Goal: Task Accomplishment & Management: Complete application form

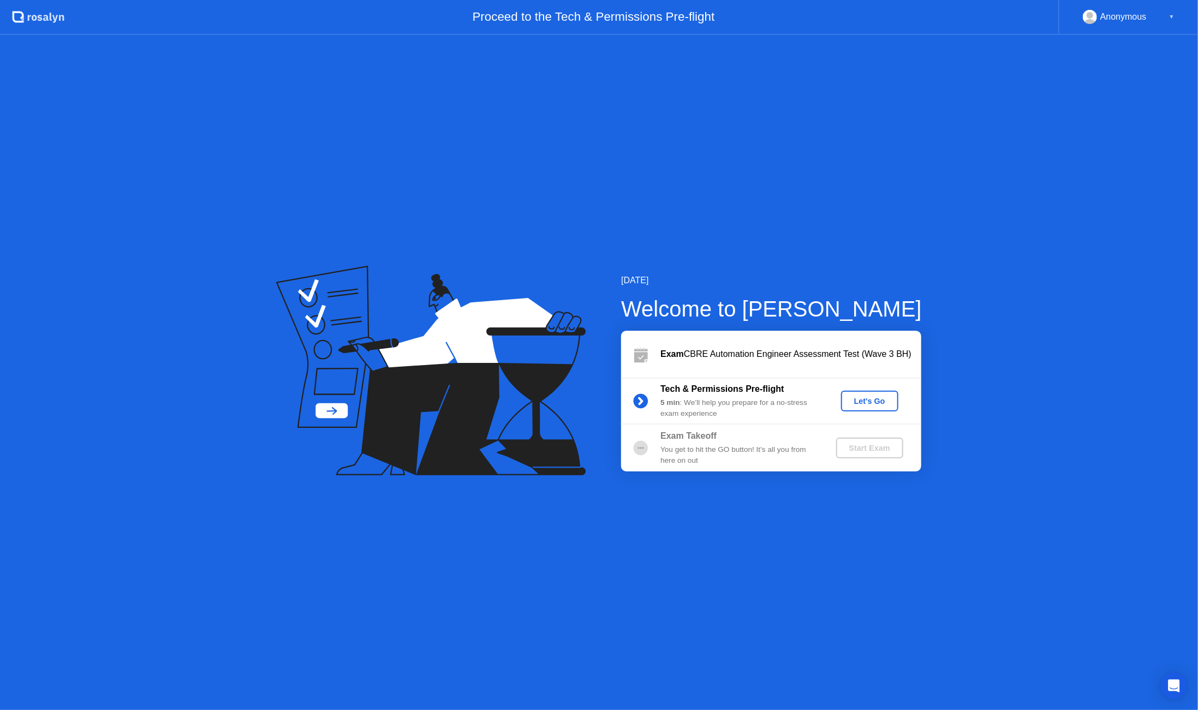
click at [868, 397] on div "Let's Go" at bounding box center [869, 401] width 49 height 9
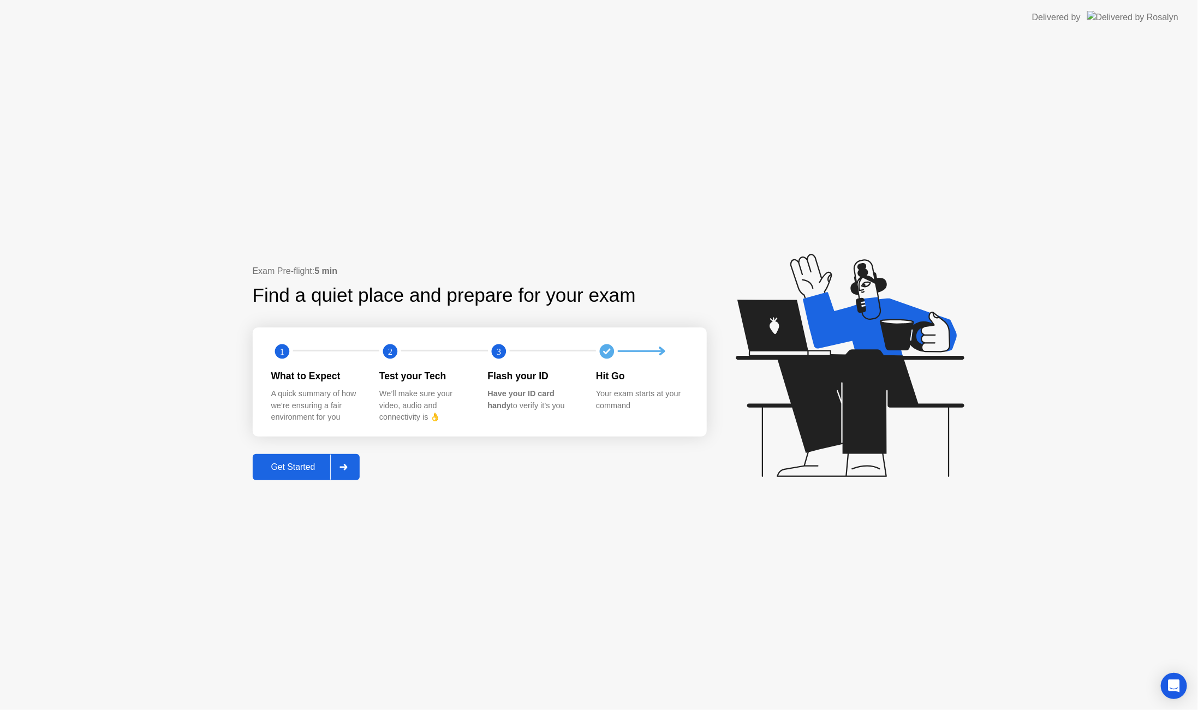
click at [310, 465] on div "Get Started" at bounding box center [293, 467] width 75 height 10
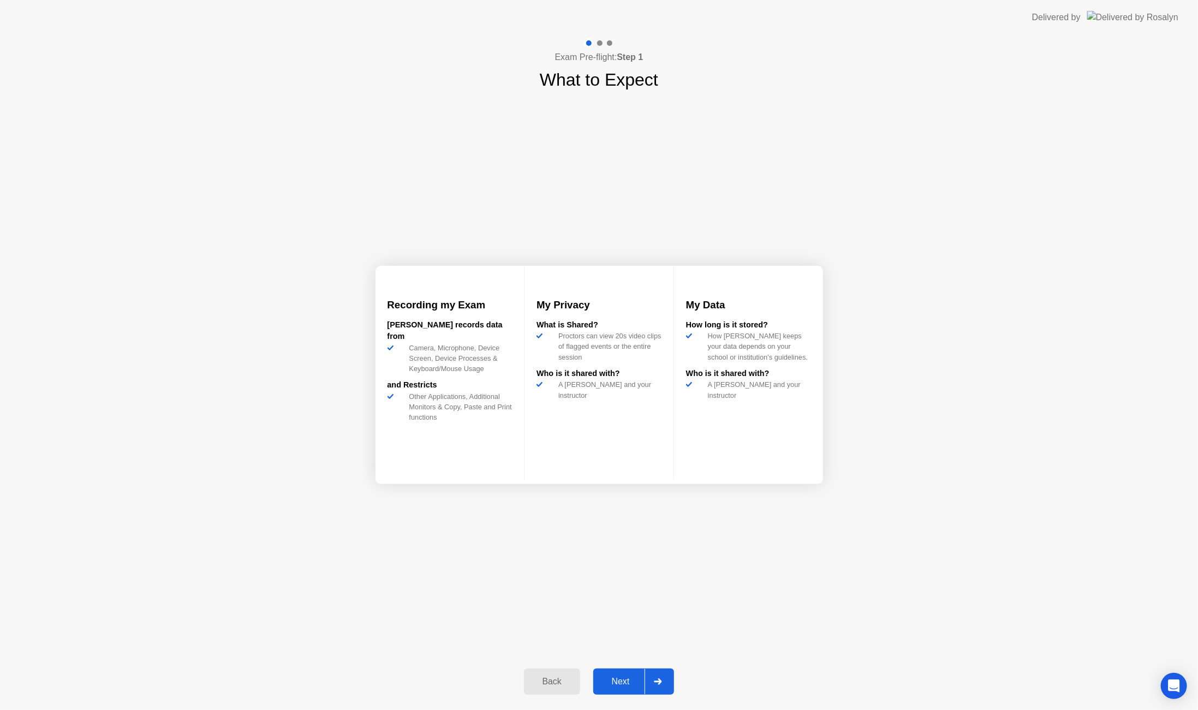
click at [618, 680] on div "Next" at bounding box center [620, 682] width 49 height 10
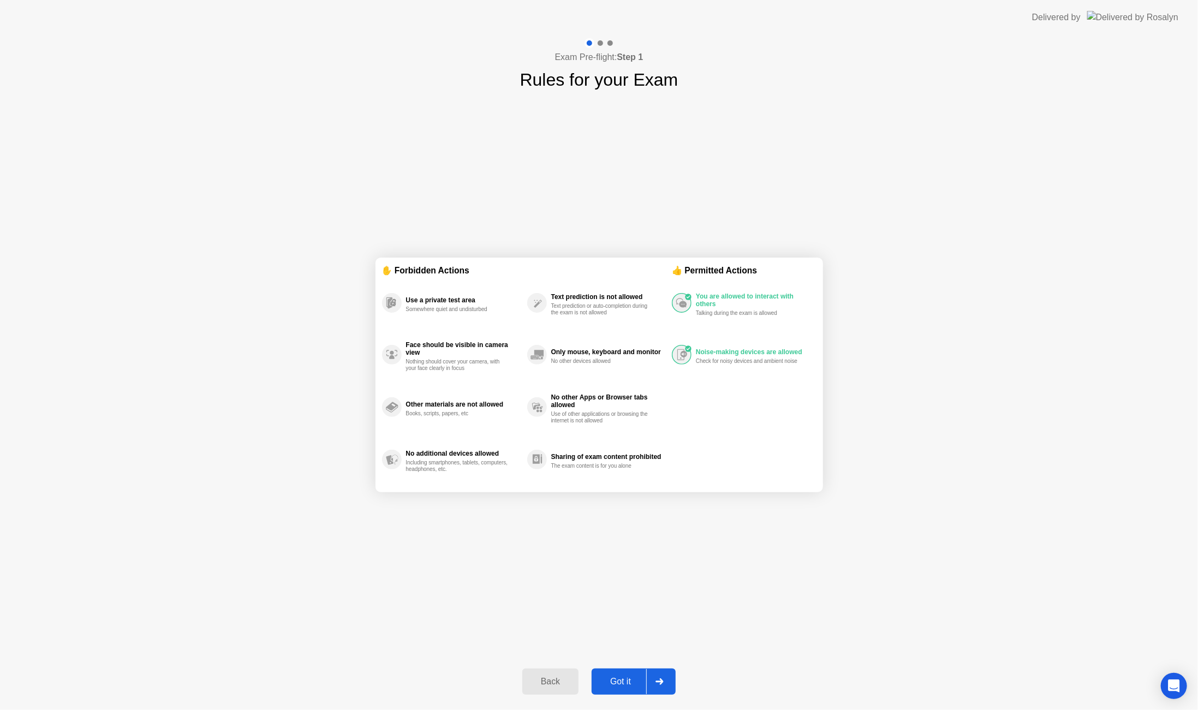
click at [621, 677] on div "Got it" at bounding box center [620, 682] width 51 height 10
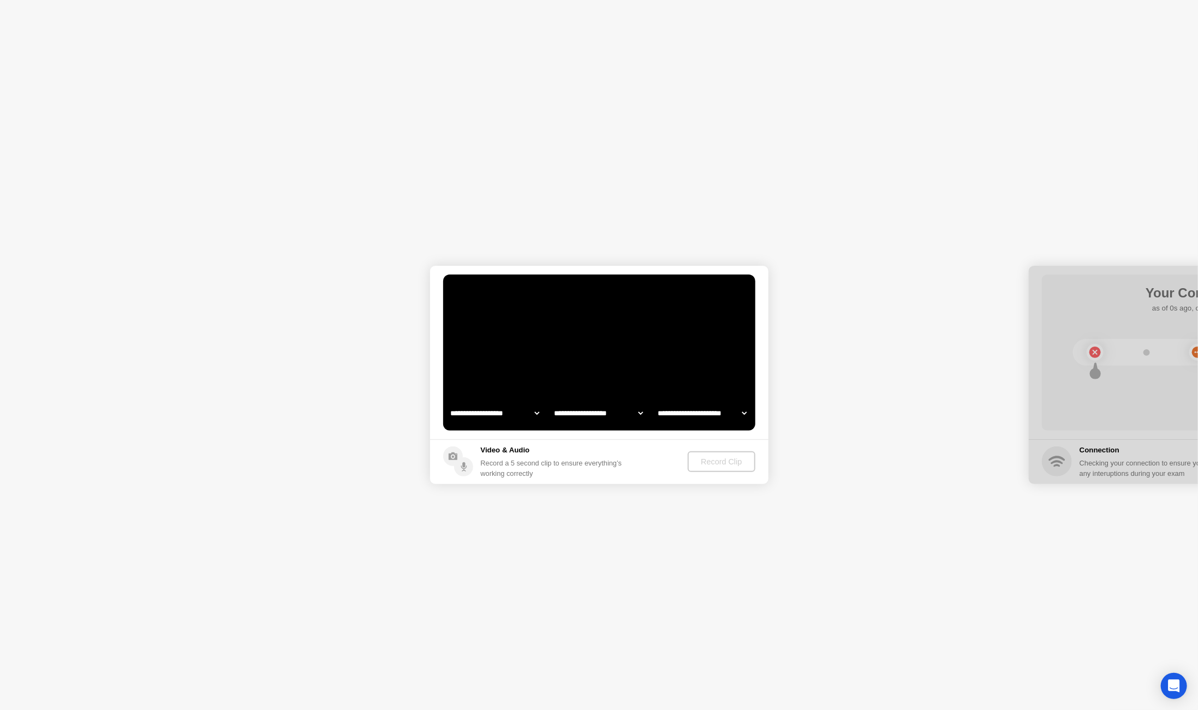
select select "**********"
select select "*******"
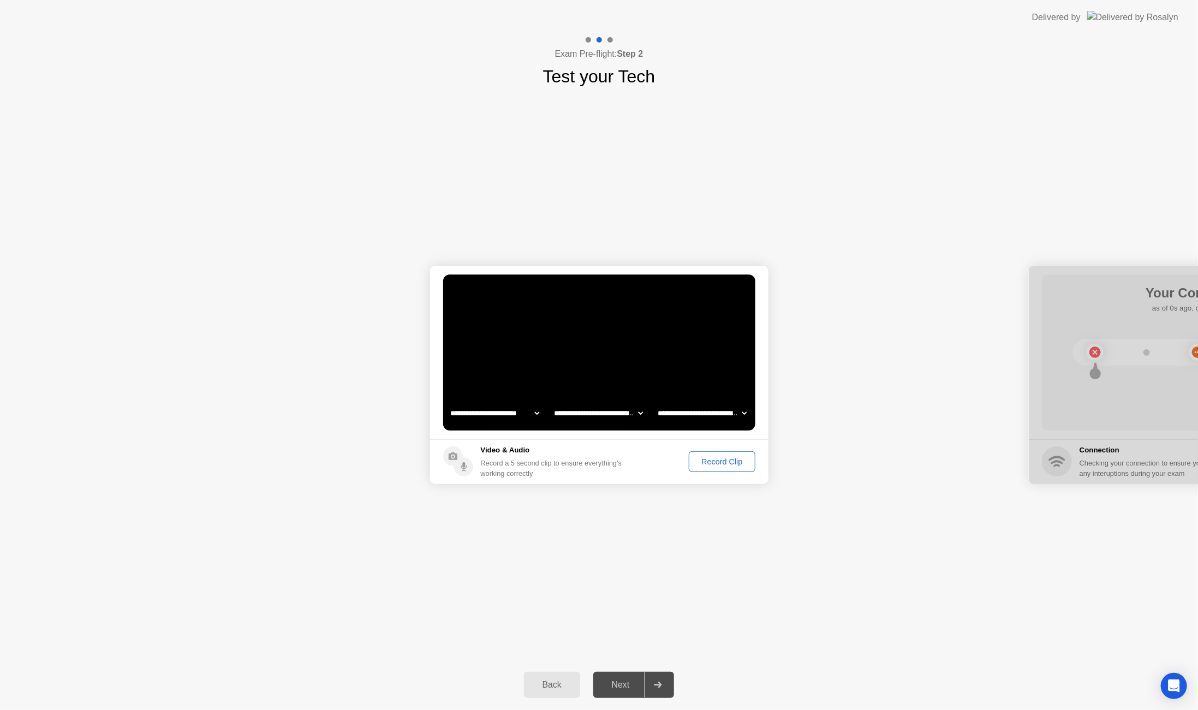
click at [725, 457] on div "Record Clip" at bounding box center [721, 461] width 58 height 9
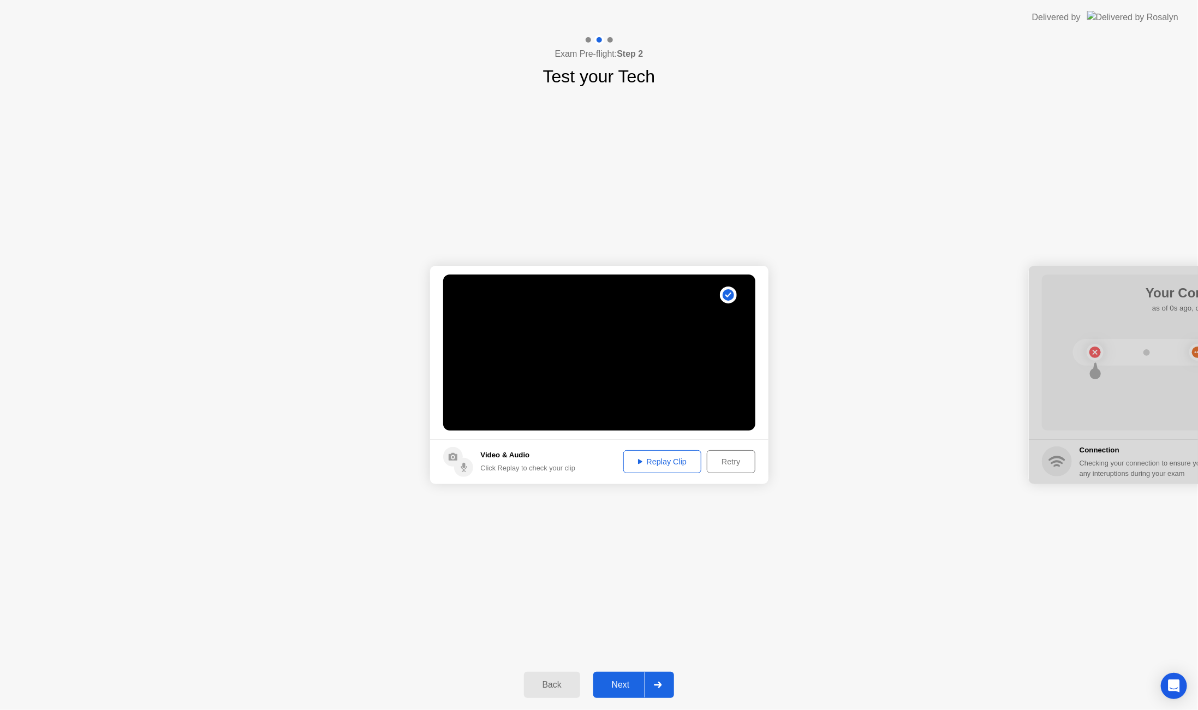
click at [618, 677] on button "Next" at bounding box center [633, 685] width 81 height 26
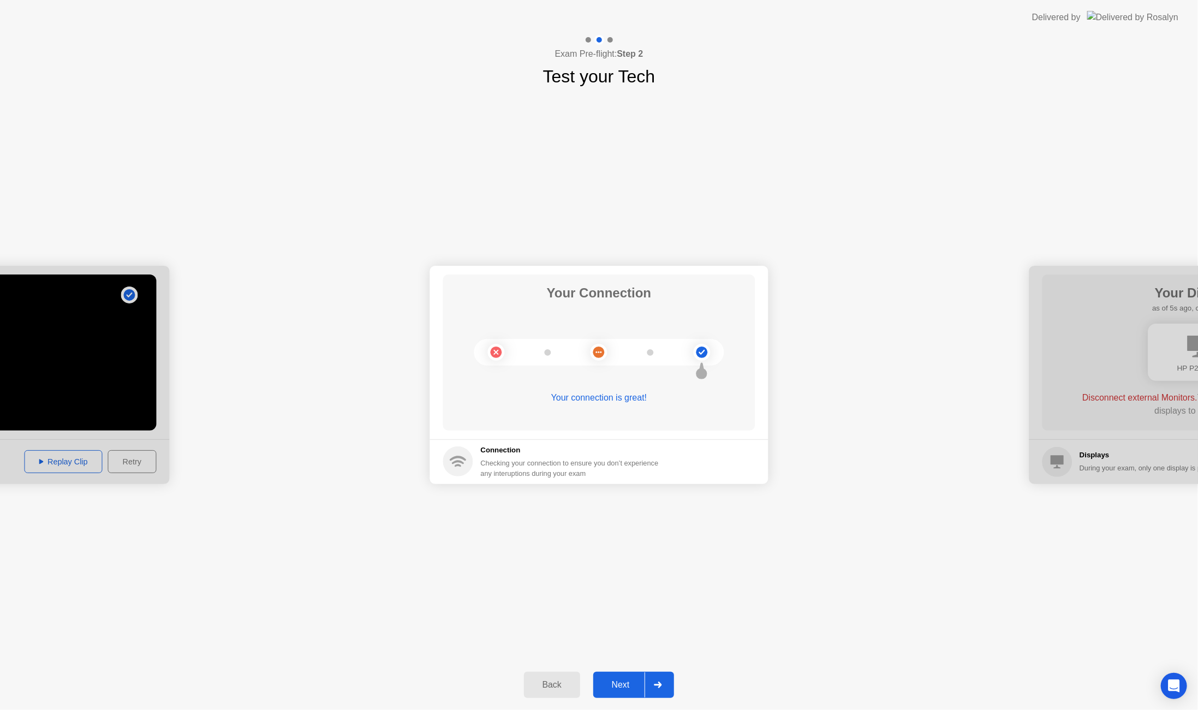
click at [618, 685] on div "Next" at bounding box center [620, 685] width 49 height 10
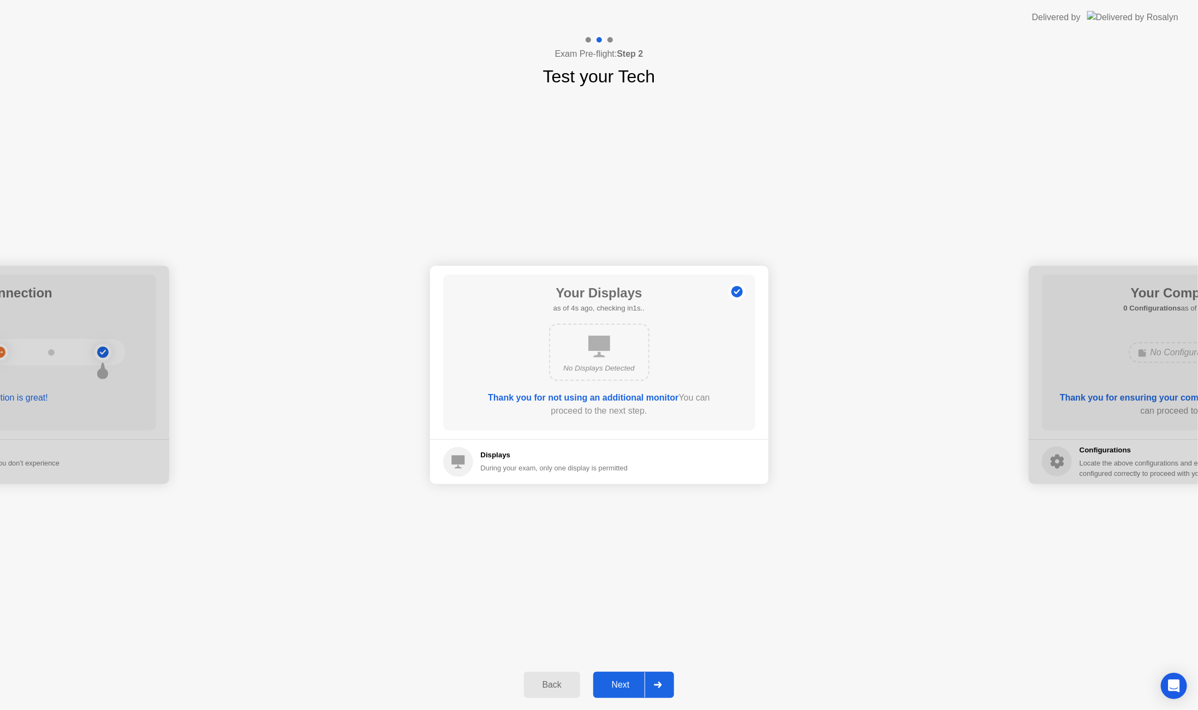
click at [625, 685] on div "Next" at bounding box center [620, 685] width 49 height 10
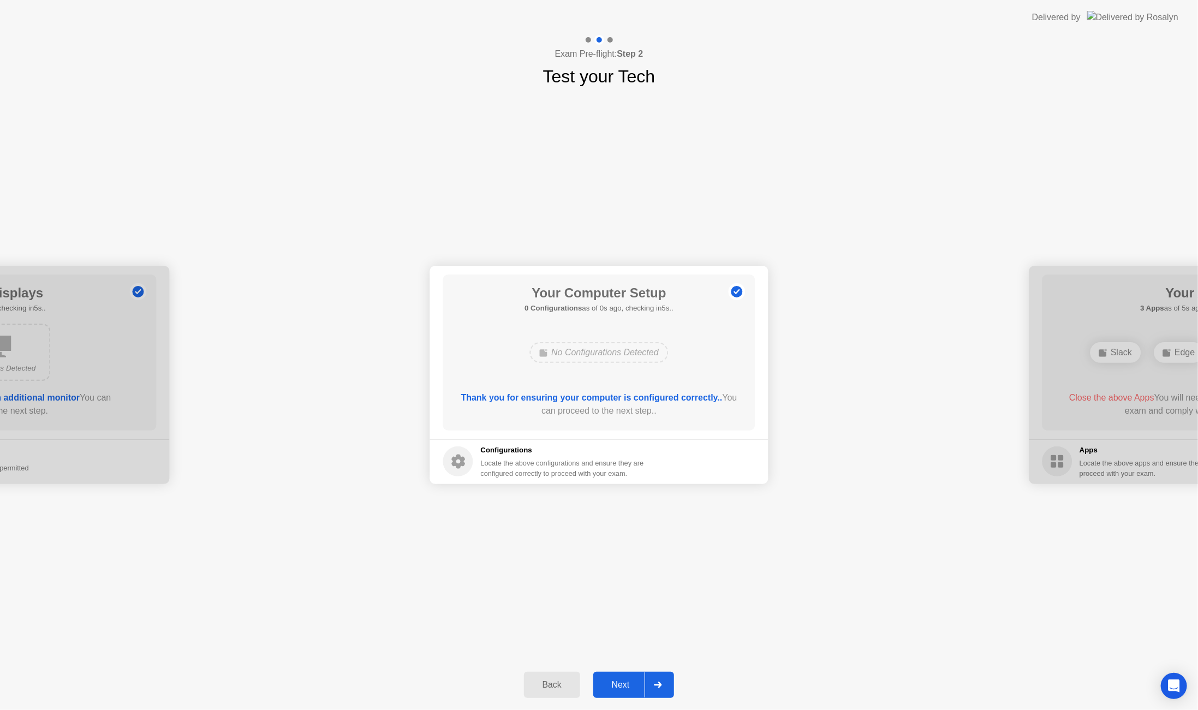
click at [624, 684] on div "Next" at bounding box center [620, 685] width 49 height 10
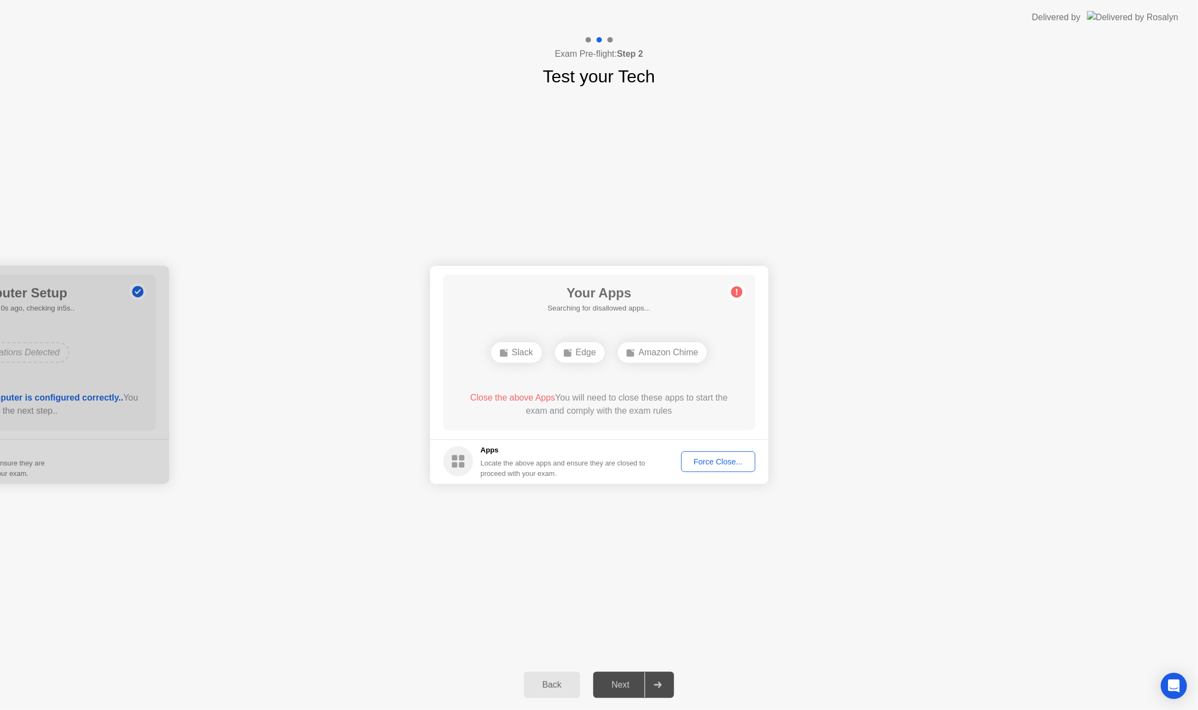
click at [714, 461] on div "Force Close..." at bounding box center [718, 461] width 67 height 9
click at [708, 465] on div "Force Close..." at bounding box center [718, 461] width 67 height 9
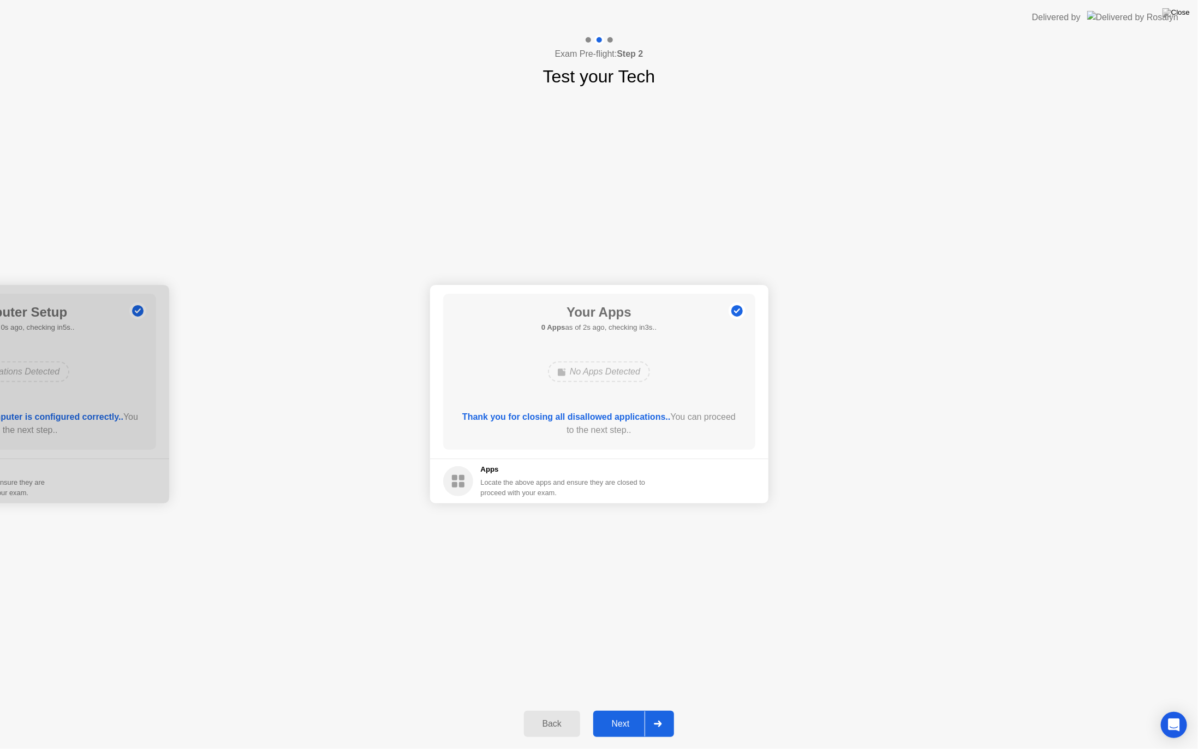
click at [623, 709] on div "Next" at bounding box center [620, 724] width 49 height 10
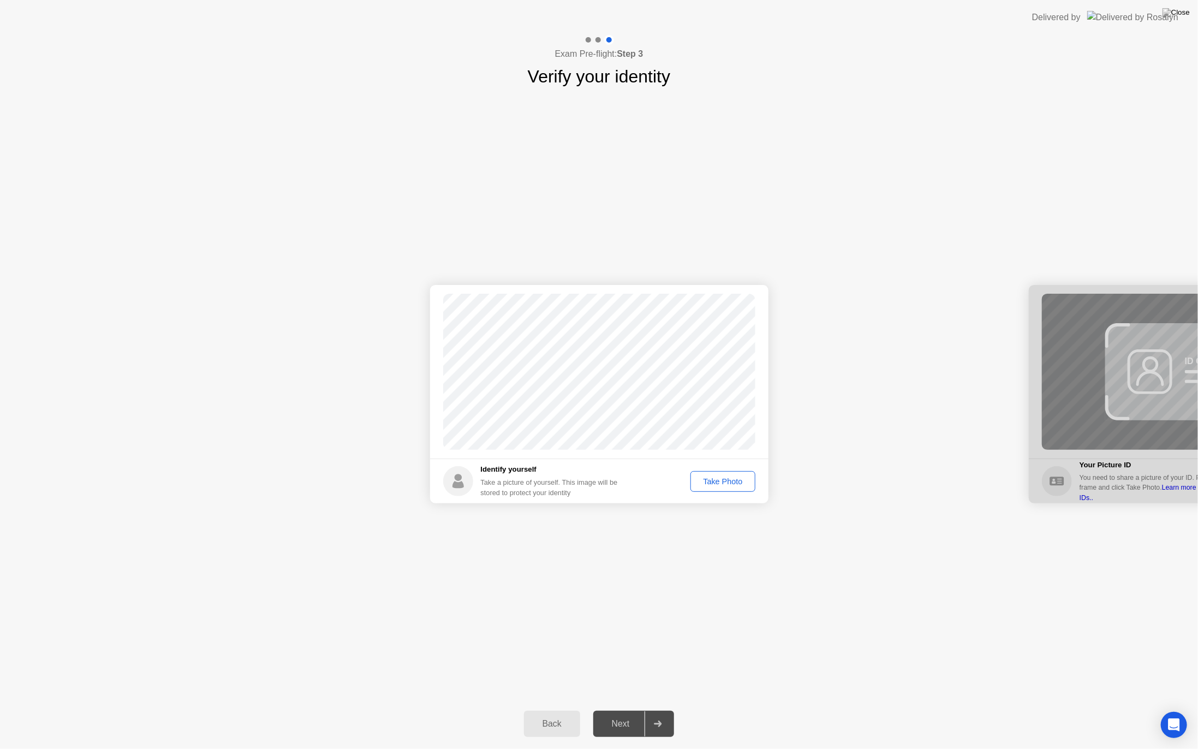
click at [716, 479] on div "Take Photo" at bounding box center [722, 481] width 57 height 9
click at [622, 709] on button "Next" at bounding box center [633, 723] width 81 height 26
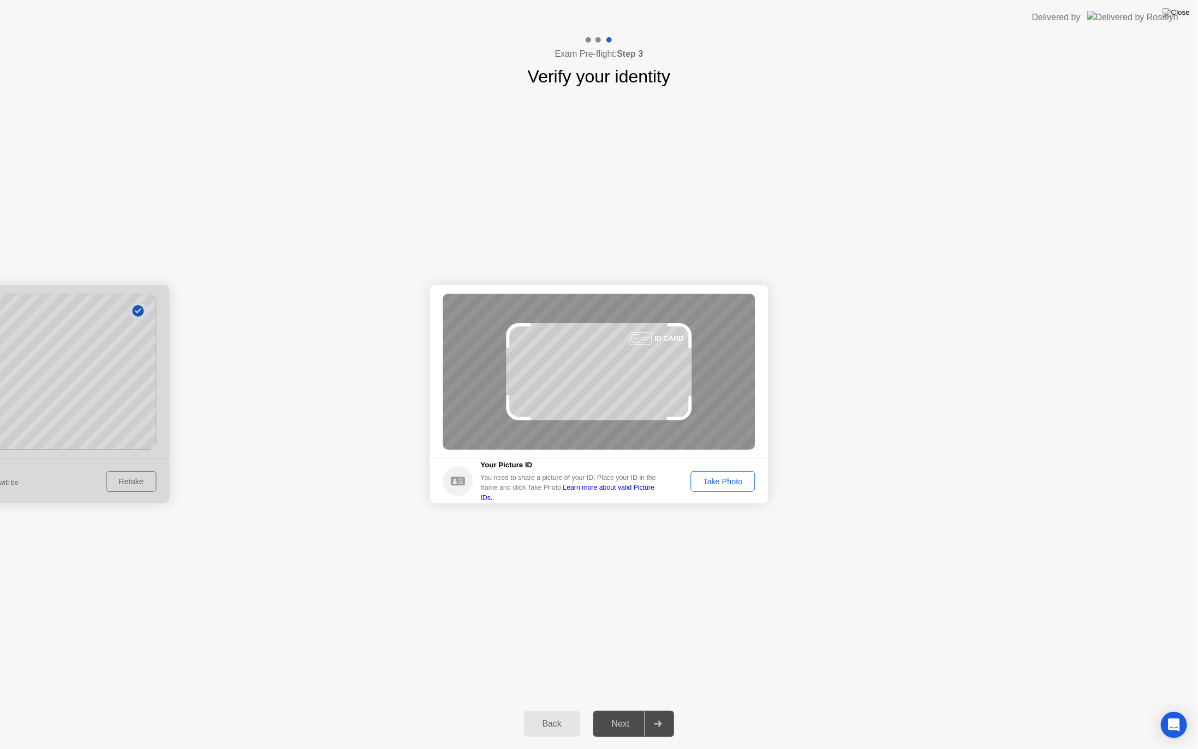
click at [723, 478] on div "Take Photo" at bounding box center [722, 481] width 57 height 9
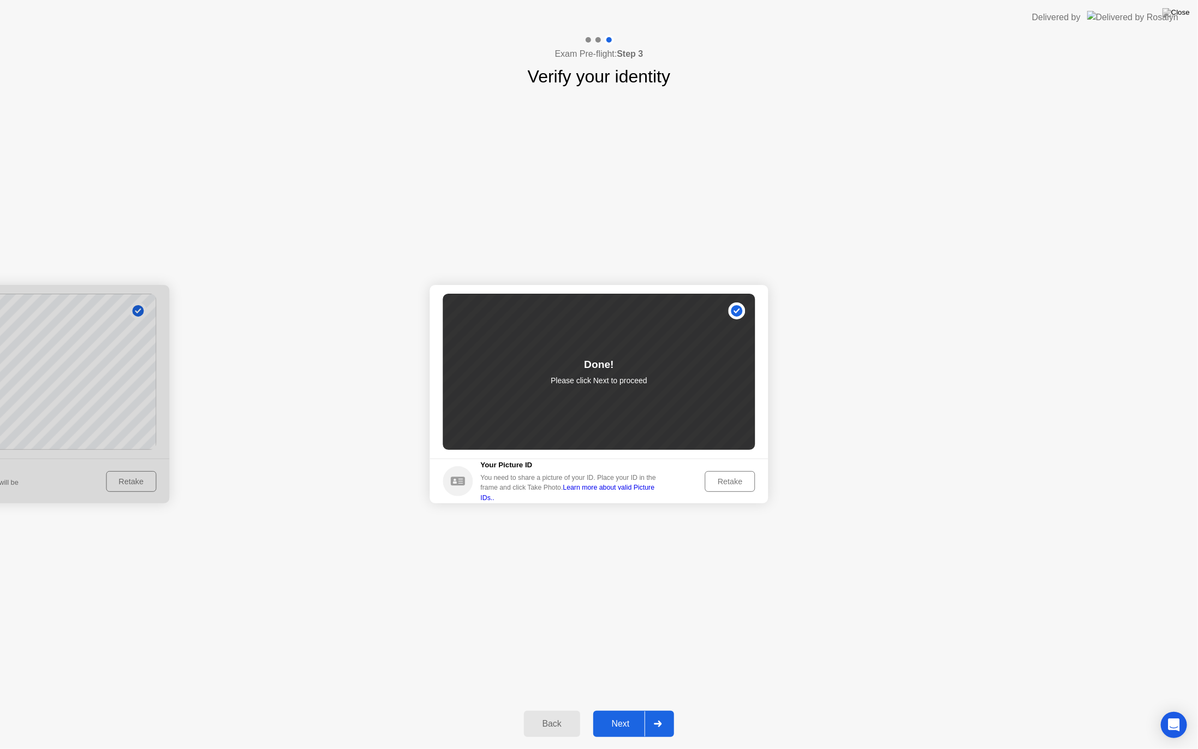
click at [633, 709] on div "Next" at bounding box center [620, 724] width 49 height 10
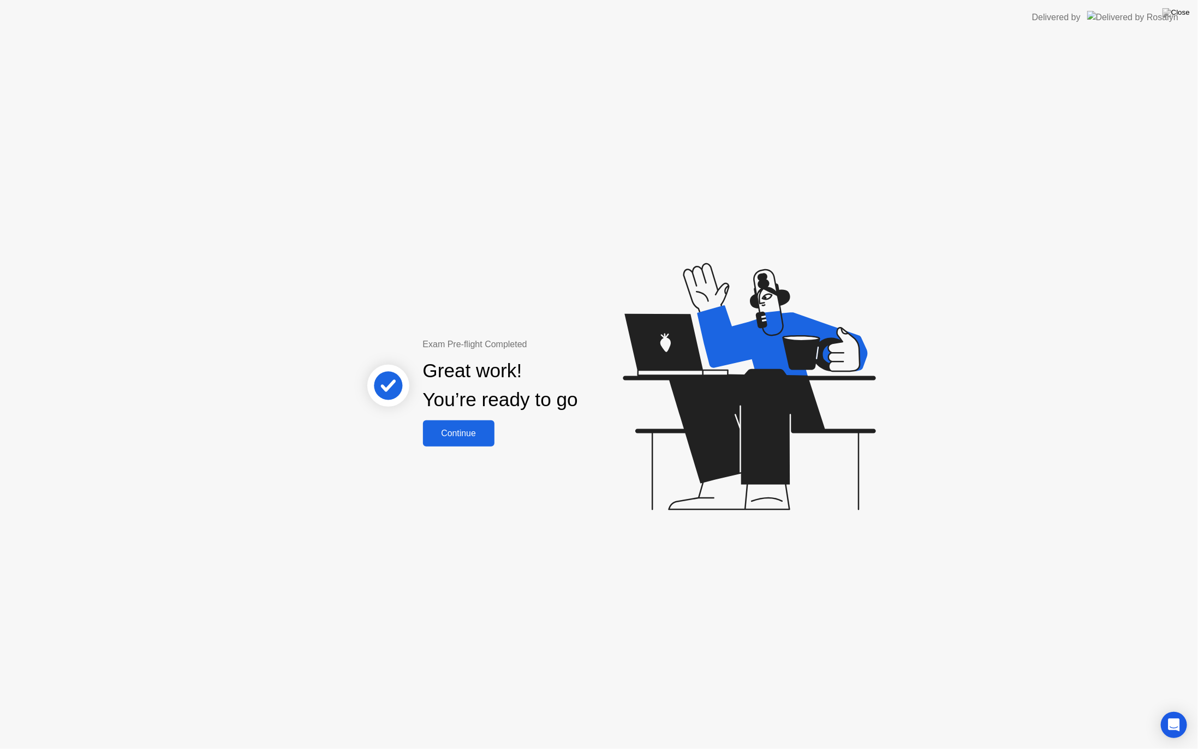
click at [466, 422] on button "Continue" at bounding box center [458, 433] width 71 height 26
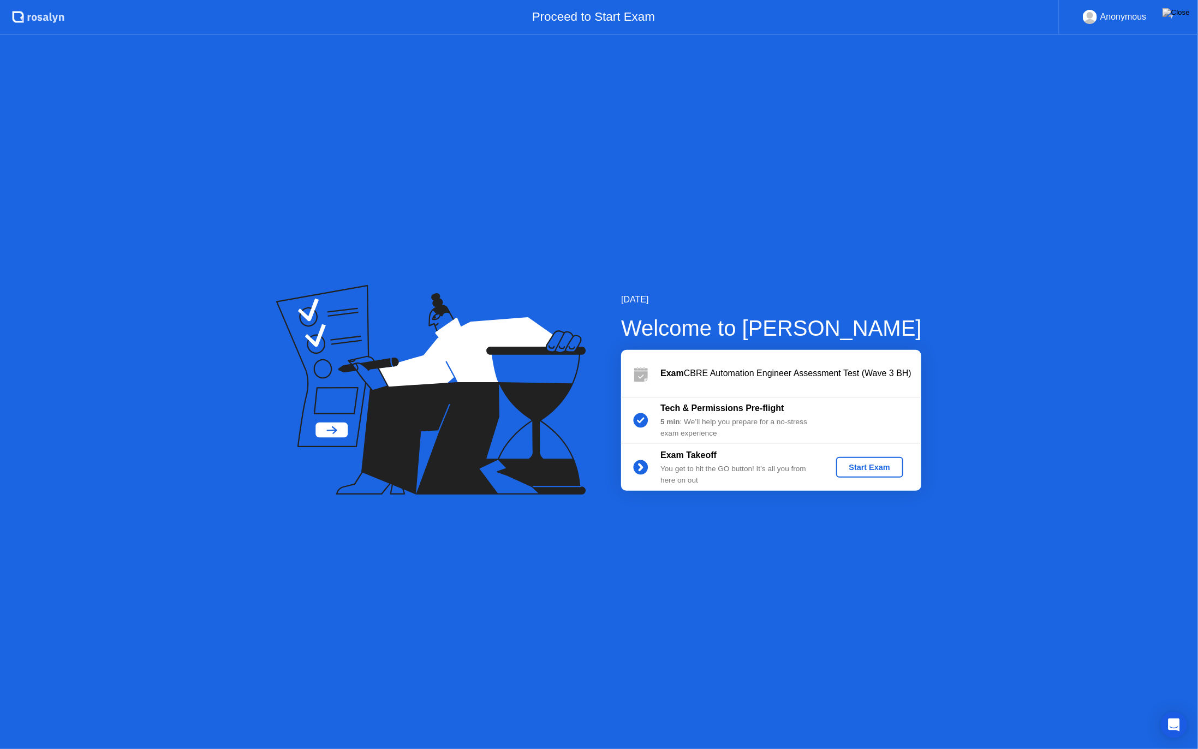
click at [868, 465] on div "Start Exam" at bounding box center [869, 467] width 58 height 9
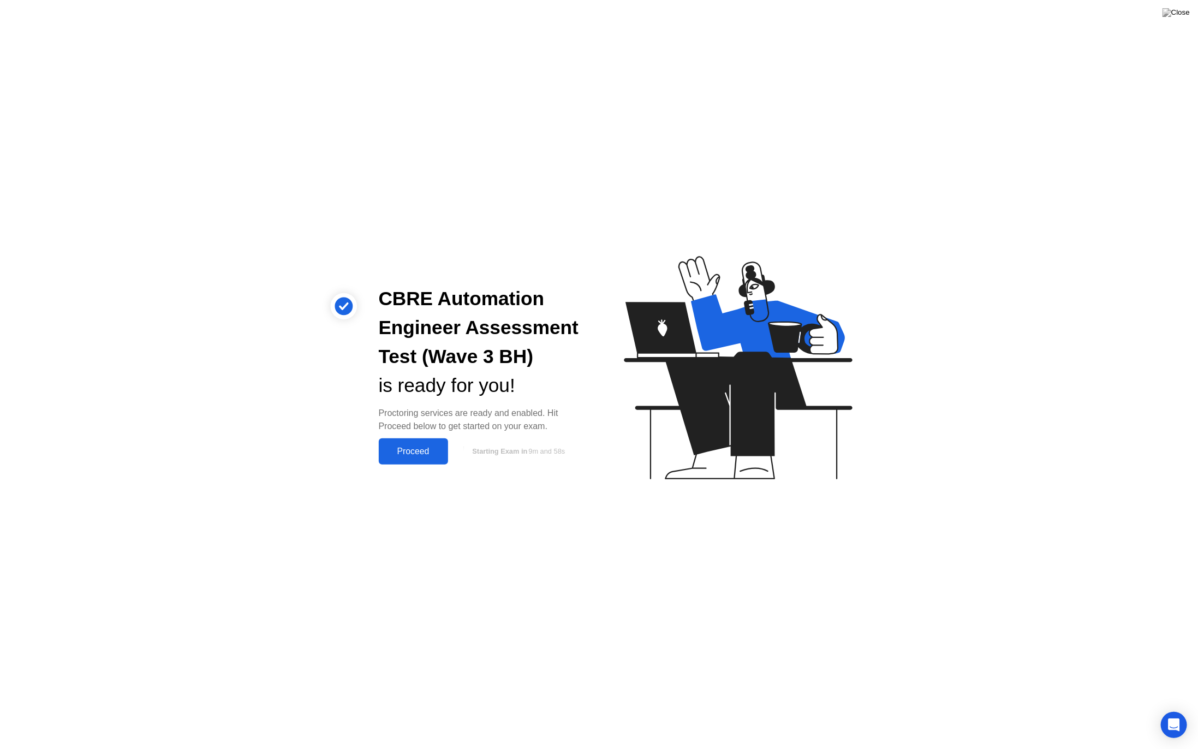
click at [427, 448] on div "Proceed" at bounding box center [413, 451] width 63 height 10
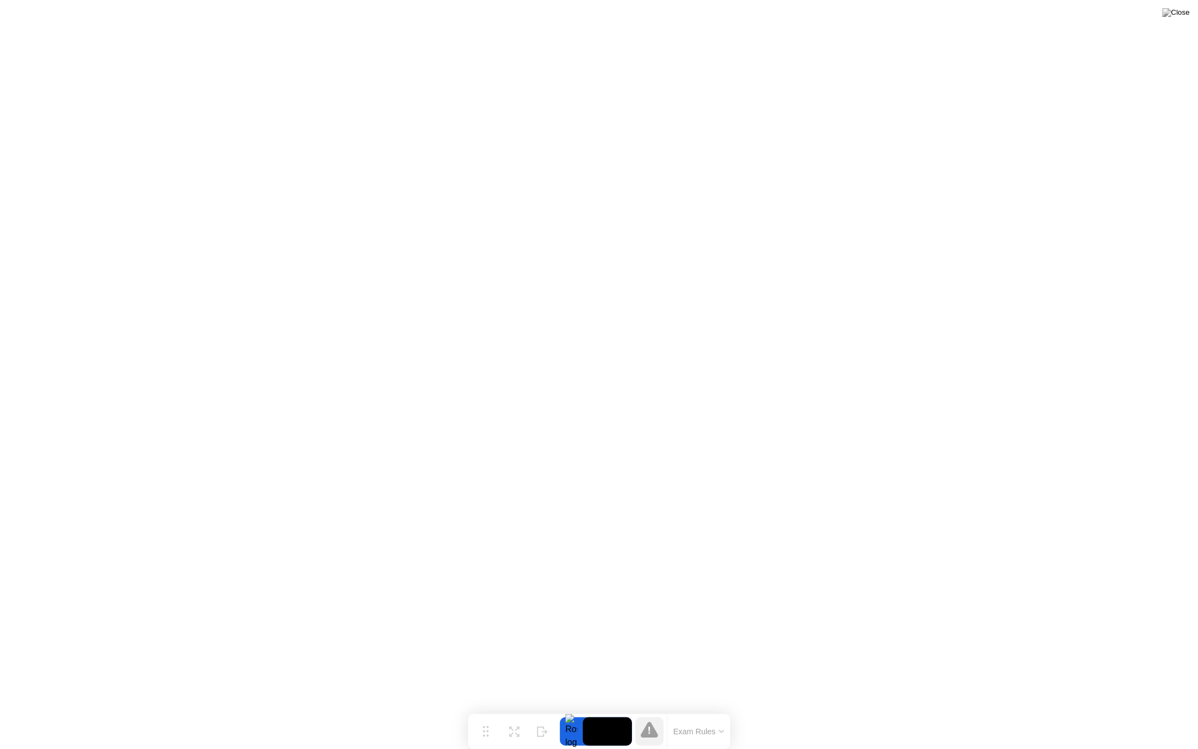
click at [725, 709] on button "Exam Rules" at bounding box center [699, 731] width 58 height 10
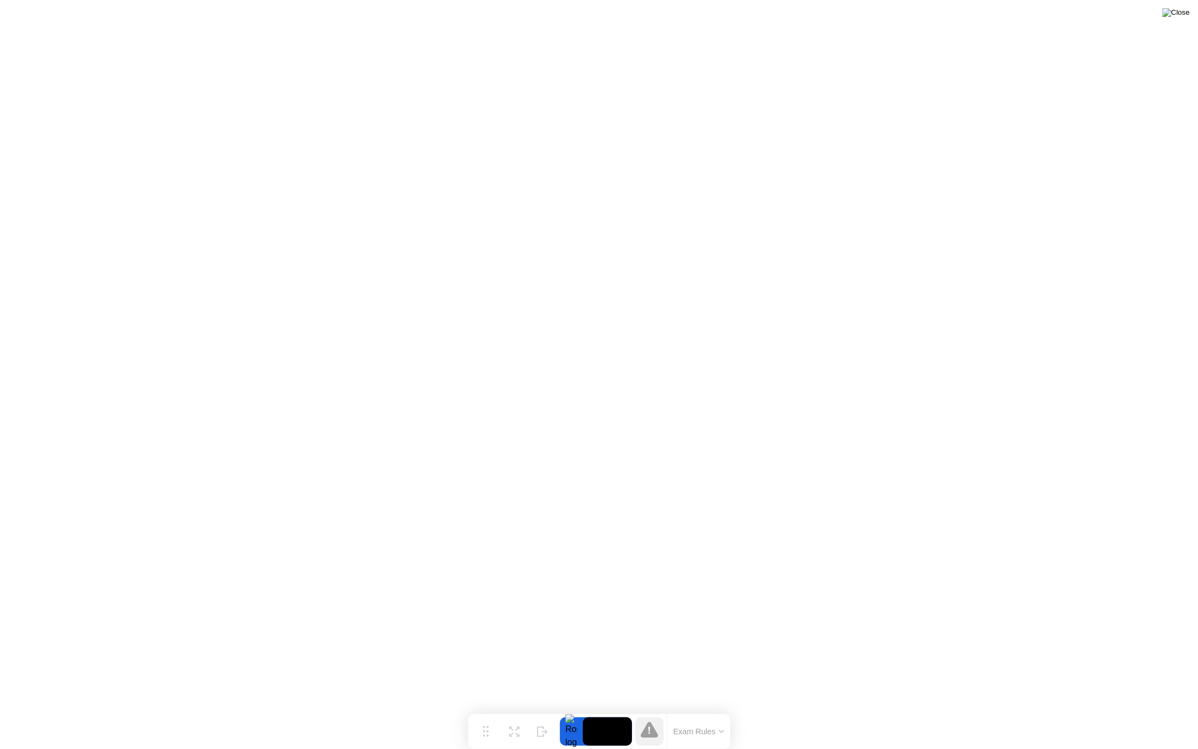
click at [1186, 14] on img at bounding box center [1175, 12] width 27 height 9
